Goal: Information Seeking & Learning: Learn about a topic

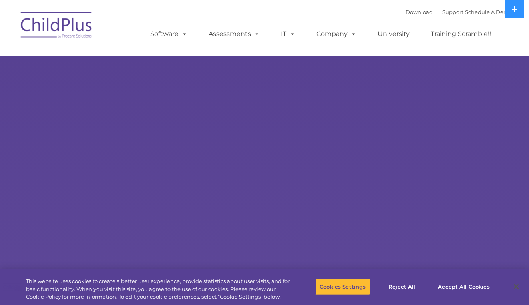
select select "MEDIUM"
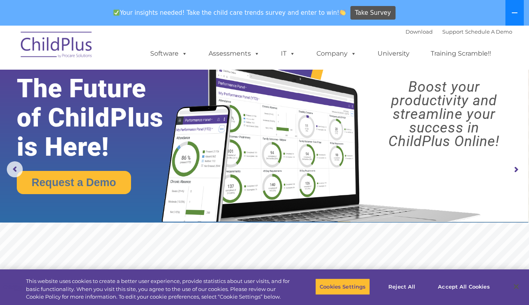
click at [514, 13] on icon at bounding box center [515, 12] width 6 height 1
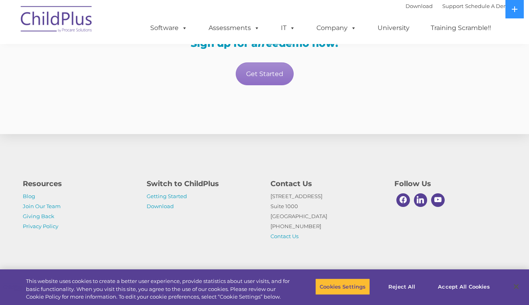
scroll to position [1458, 0]
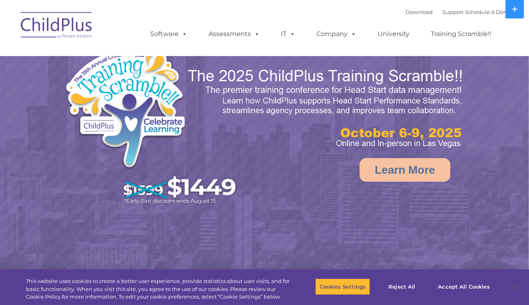
select select "MEDIUM"
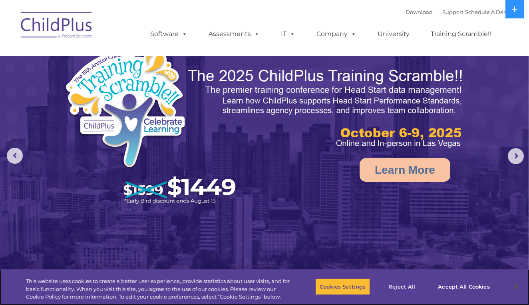
click at [407, 287] on button "Reject All" at bounding box center [402, 286] width 50 height 17
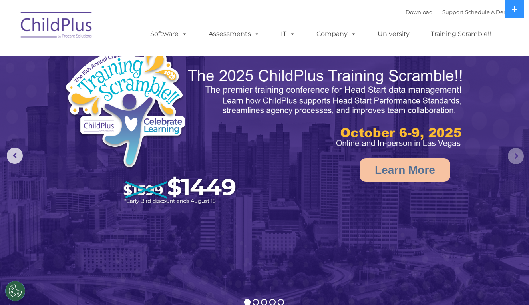
click at [518, 159] on rs-arrow at bounding box center [516, 156] width 16 height 16
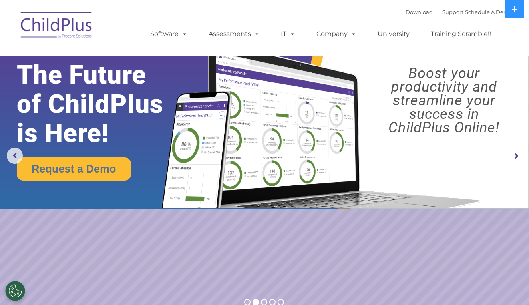
click at [516, 155] on rs-arrow at bounding box center [516, 156] width 16 height 16
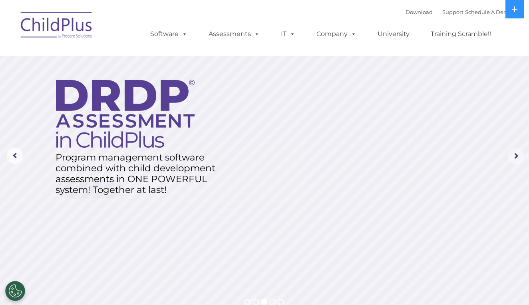
click at [516, 155] on rs-arrow at bounding box center [516, 156] width 16 height 16
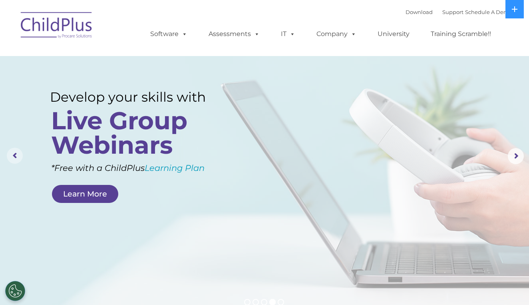
click at [12, 158] on rs-arrow at bounding box center [15, 155] width 16 height 16
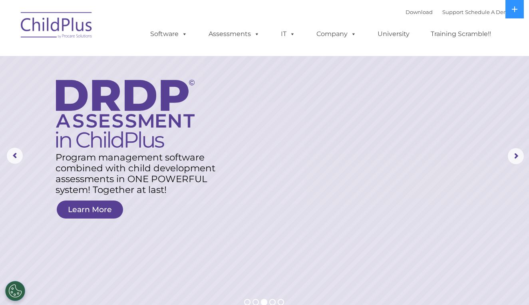
click at [113, 137] on img at bounding box center [125, 114] width 139 height 68
drag, startPoint x: 116, startPoint y: 127, endPoint x: 107, endPoint y: 163, distance: 36.8
click at [104, 204] on link "Learn More" at bounding box center [90, 209] width 66 height 18
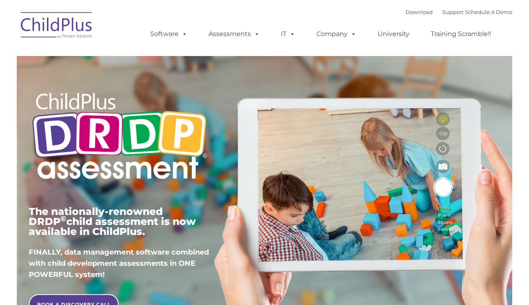
type input ""
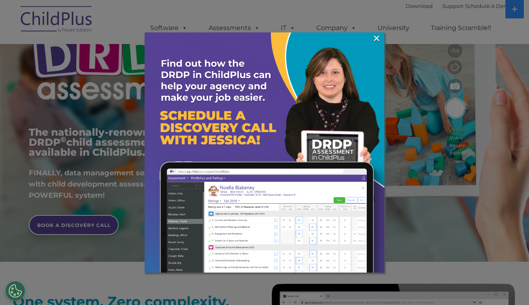
scroll to position [80, 0]
click at [376, 36] on link "×" at bounding box center [376, 38] width 9 height 8
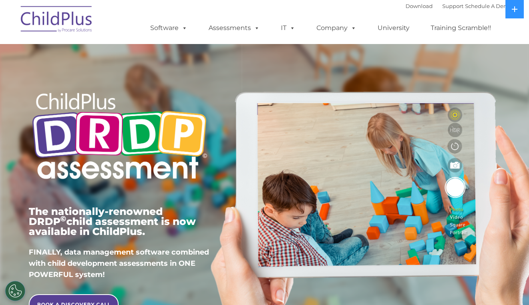
scroll to position [0, 0]
